Goal: Information Seeking & Learning: Learn about a topic

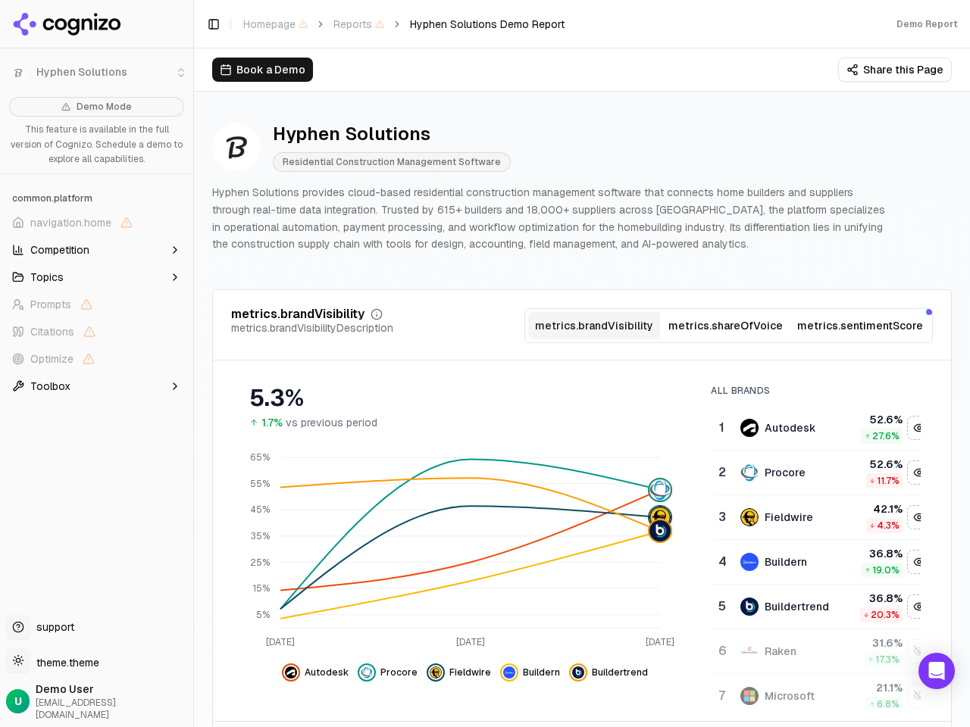
click at [18, 73] on li "Hyphen Solutions" at bounding box center [96, 73] width 193 height 36
click at [96, 223] on span "navigation.home" at bounding box center [70, 222] width 81 height 15
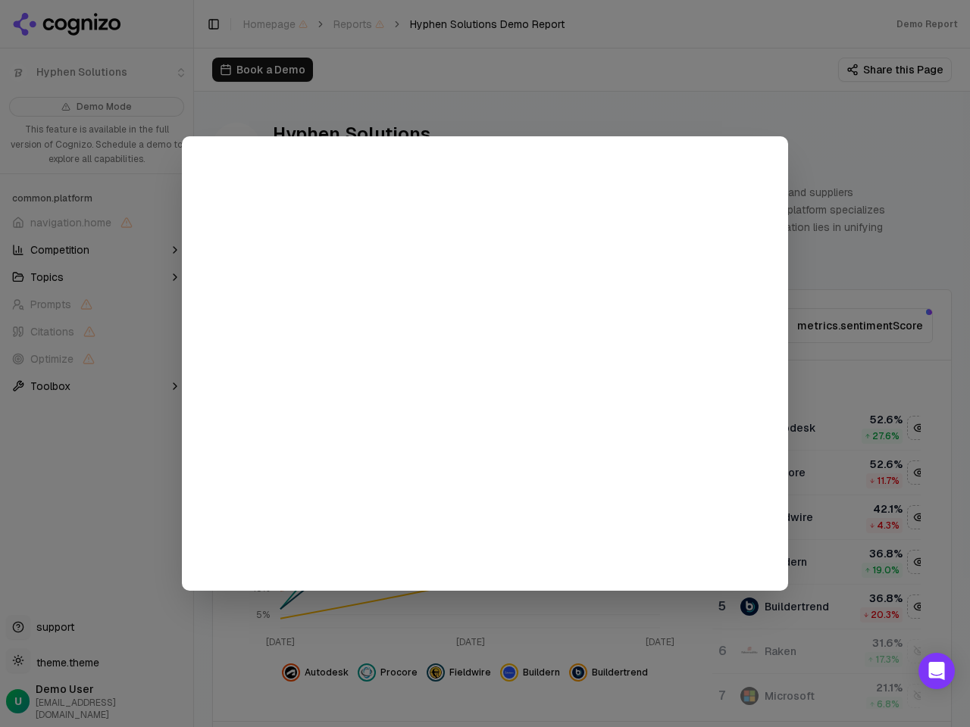
click at [96, 250] on div at bounding box center [485, 363] width 970 height 727
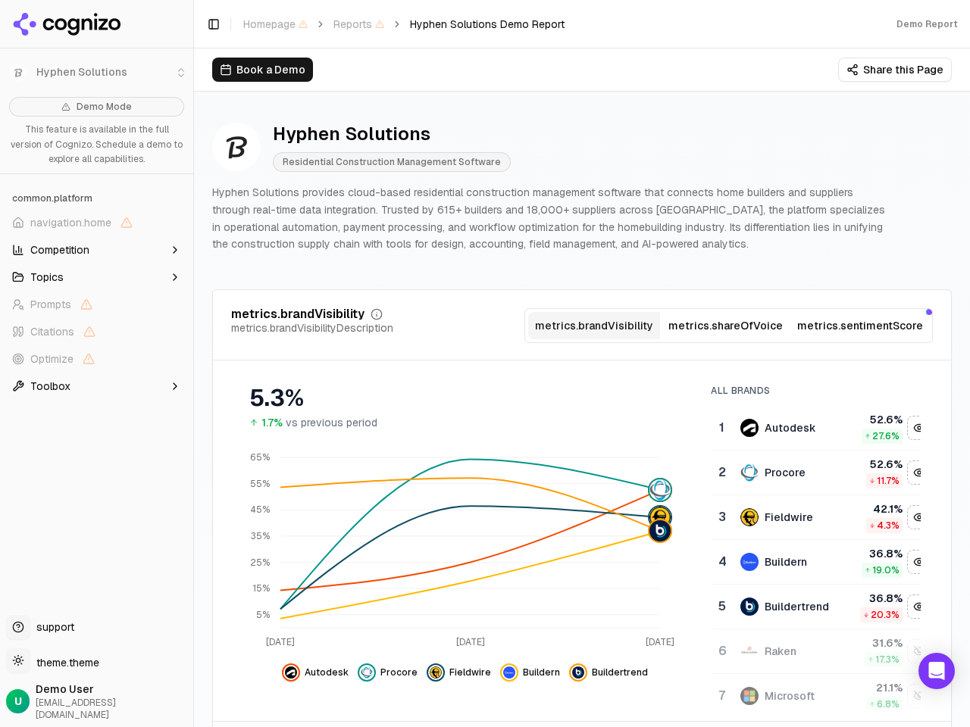
click at [96, 277] on button "Topics" at bounding box center [96, 277] width 181 height 24
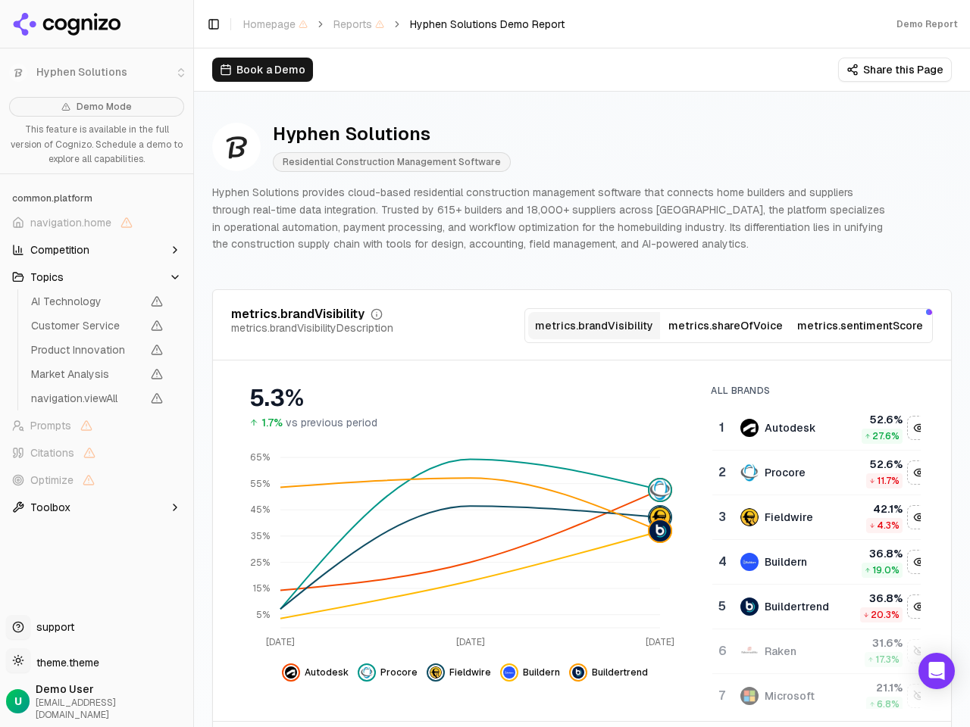
click at [96, 305] on span "AI Technology" at bounding box center [86, 301] width 111 height 15
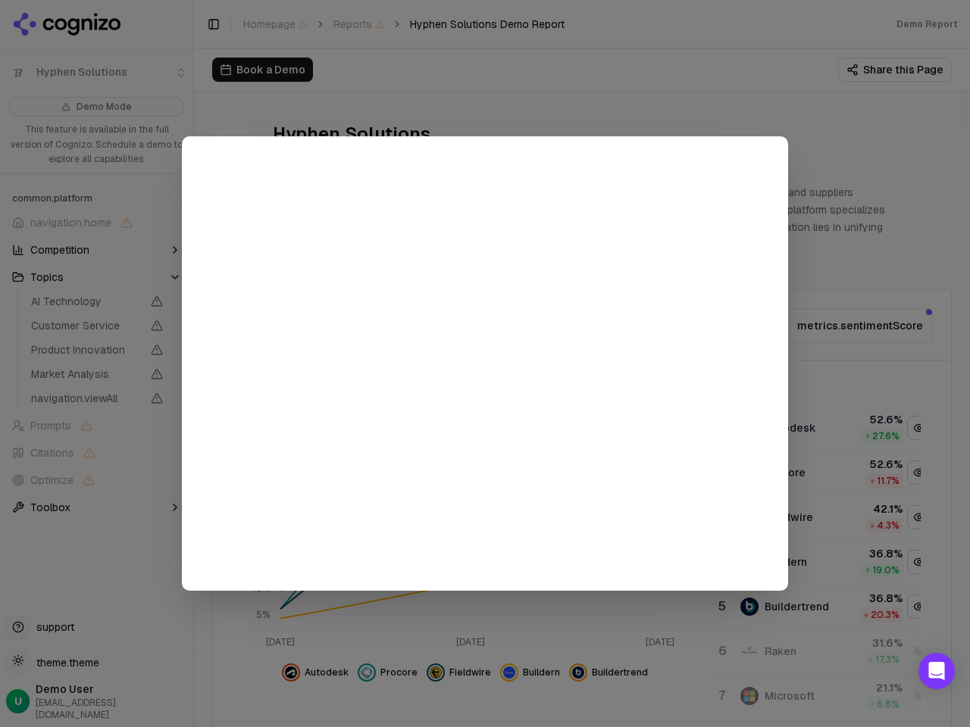
click at [96, 332] on div at bounding box center [485, 363] width 970 height 727
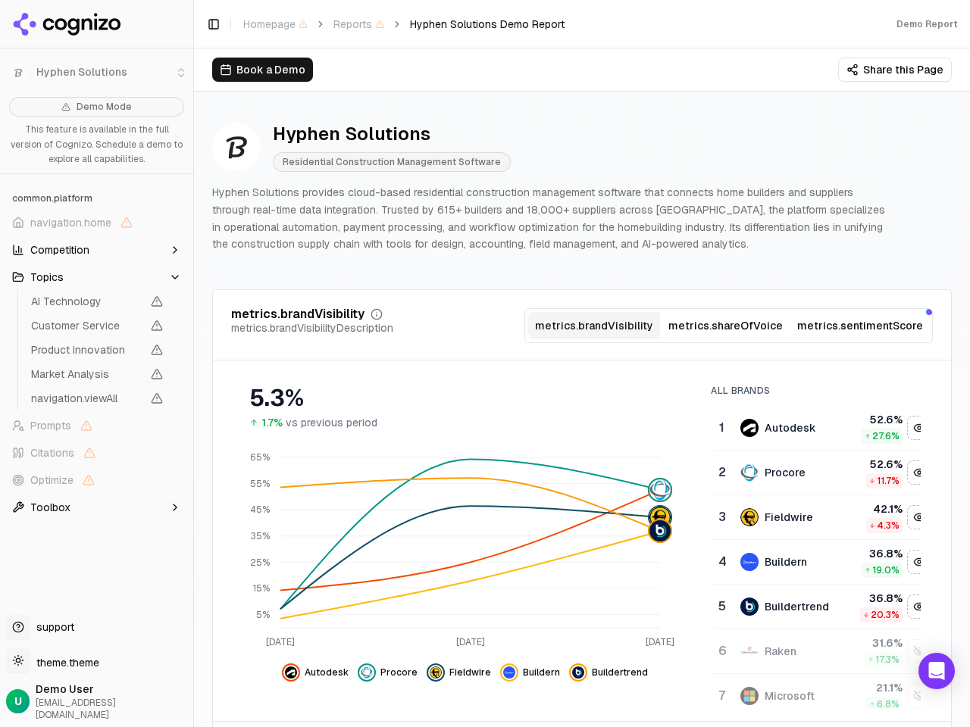
click at [96, 359] on span "Product Innovation" at bounding box center [97, 349] width 144 height 21
